Goal: Information Seeking & Learning: Learn about a topic

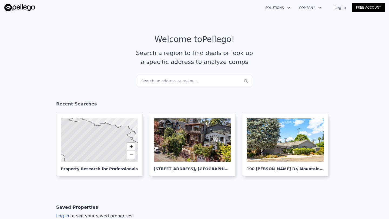
click at [180, 84] on div "Search an address or region..." at bounding box center [195, 81] width 116 height 12
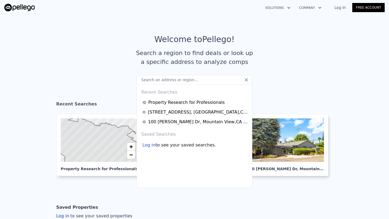
click at [189, 80] on input "text" at bounding box center [195, 80] width 116 height 10
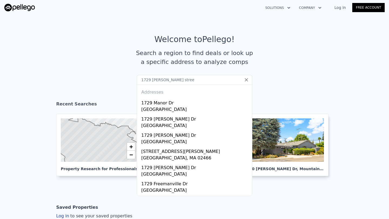
click at [187, 76] on input "1729 freeman stree" at bounding box center [195, 80] width 116 height 10
type input "1729 freeman stree"
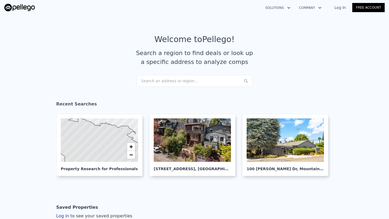
click at [178, 82] on div "Search an address or region..." at bounding box center [195, 81] width 116 height 12
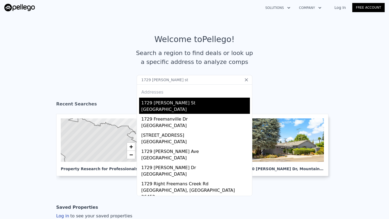
type input "1729 [PERSON_NAME] st"
click at [170, 107] on div "[GEOGRAPHIC_DATA]" at bounding box center [195, 110] width 109 height 8
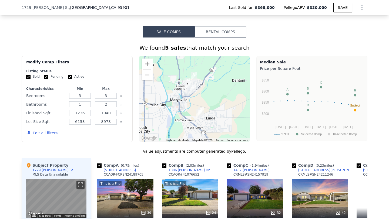
scroll to position [408, 0]
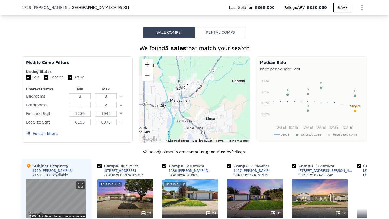
click at [148, 69] on button "Zoom in" at bounding box center [147, 64] width 11 height 11
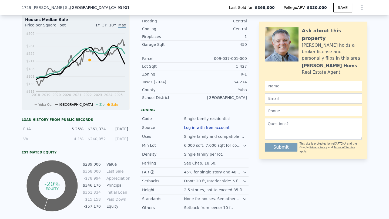
scroll to position [175, 0]
click at [209, 174] on div "45% for single story and 40% for two stories." at bounding box center [213, 171] width 59 height 5
click at [245, 173] on icon at bounding box center [244, 171] width 2 height 1
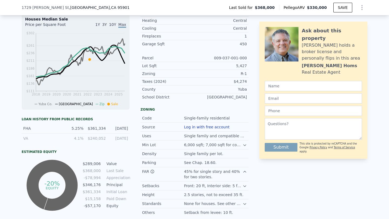
click at [245, 174] on icon at bounding box center [244, 172] width 4 height 4
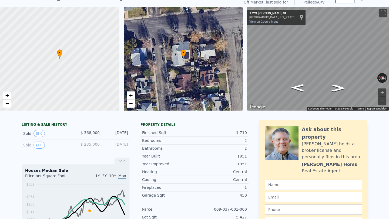
scroll to position [0, 0]
